Goal: Navigation & Orientation: Go to known website

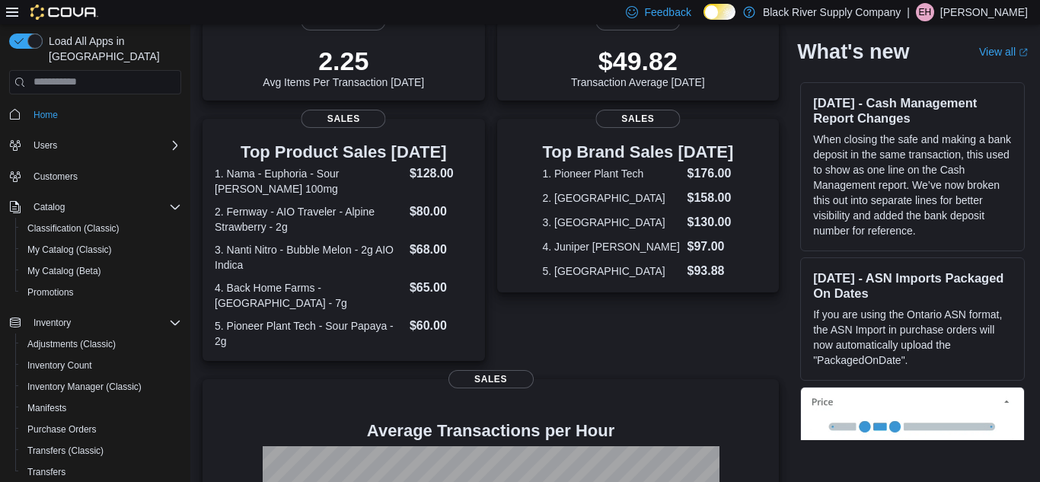
scroll to position [542, 0]
